Goal: Task Accomplishment & Management: Manage account settings

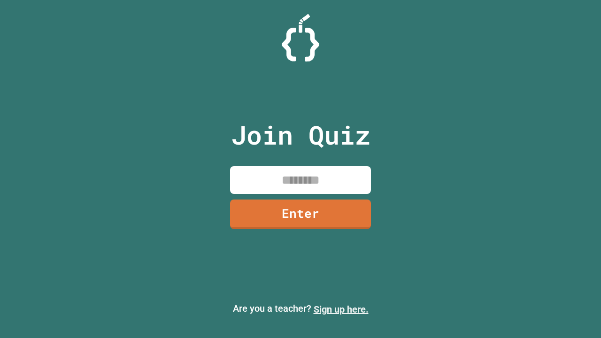
click at [341, 309] on link "Sign up here." at bounding box center [341, 309] width 55 height 11
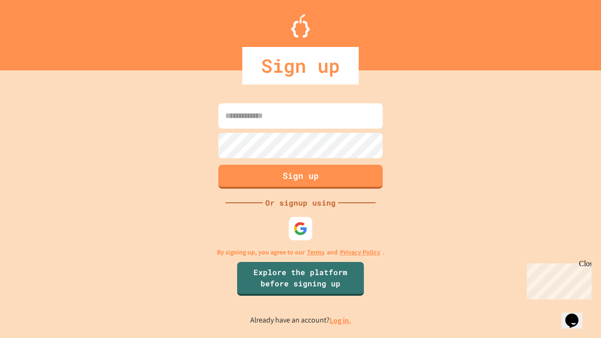
click at [341, 320] on link "Log in." at bounding box center [341, 320] width 22 height 10
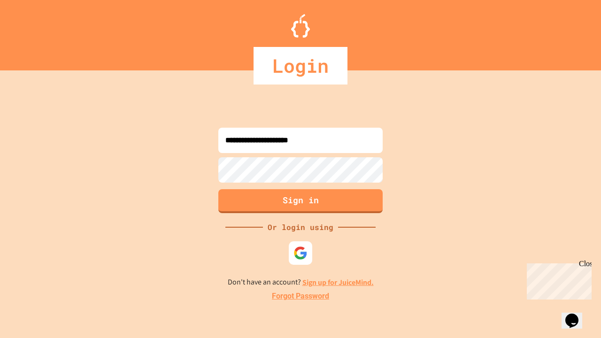
type input "**********"
